Goal: Information Seeking & Learning: Learn about a topic

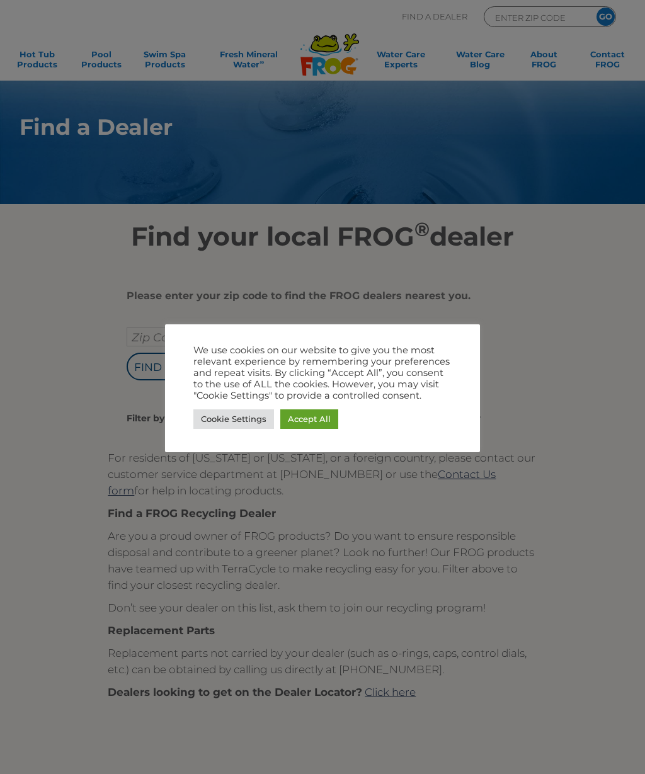
click at [315, 419] on link "Accept All" at bounding box center [309, 419] width 58 height 20
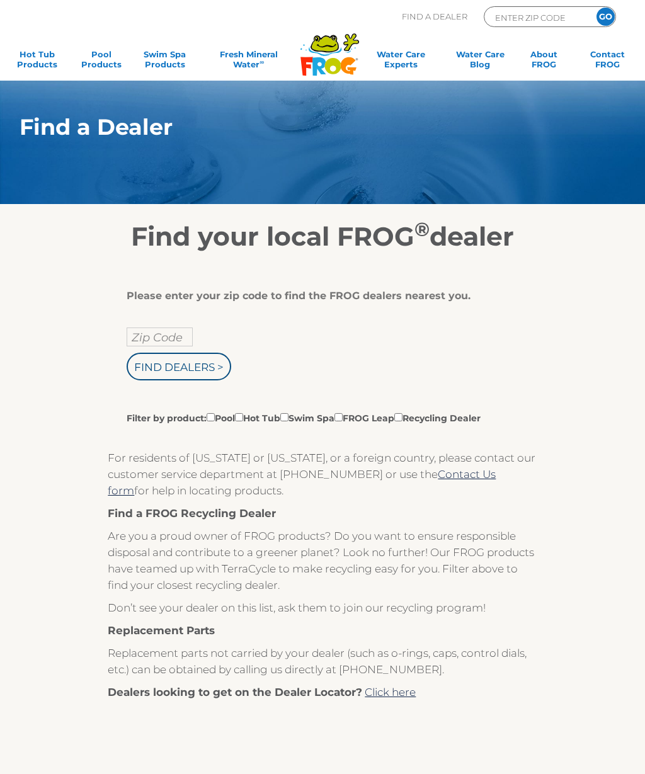
click at [243, 421] on input "Filter by product: Pool Hot Tub Swim Spa FROG Leap Recycling Dealer" at bounding box center [239, 417] width 8 height 8
checkbox input "true"
click at [154, 335] on input "Zip Code" at bounding box center [160, 336] width 66 height 19
type input "Zip Code"
click at [144, 328] on input "text" at bounding box center [160, 336] width 66 height 19
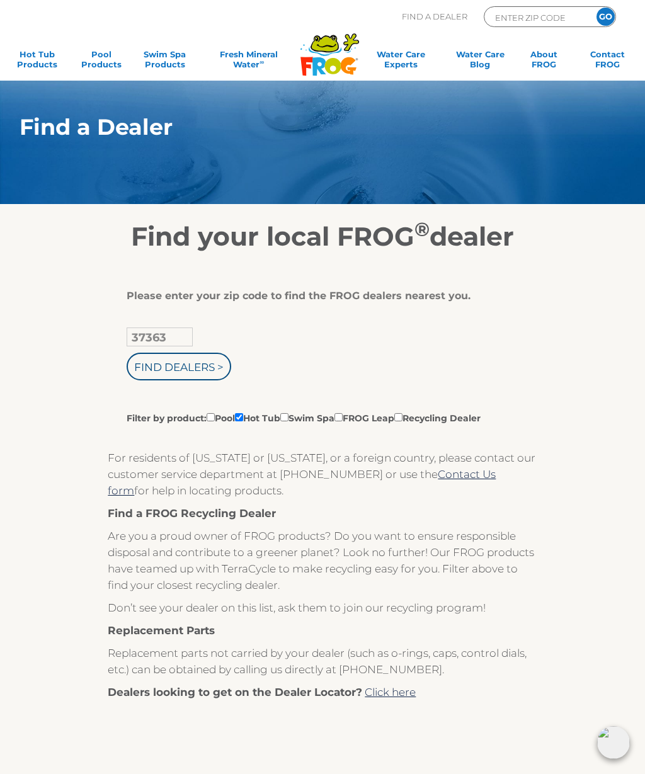
type input "37363"
click at [157, 364] on input "Find Dealers >" at bounding box center [179, 367] width 105 height 28
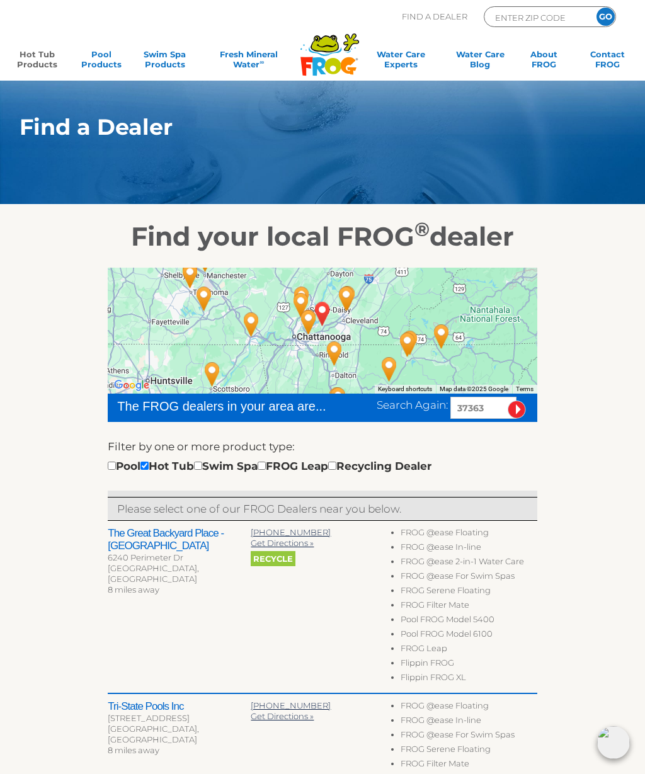
click at [35, 61] on link "Hot Tub Products" at bounding box center [38, 61] width 50 height 25
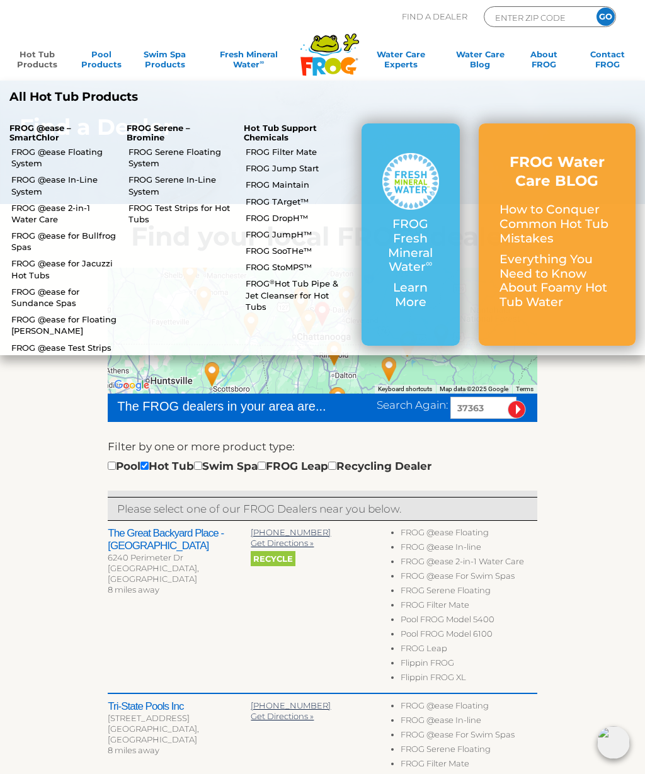
click at [59, 175] on link "FROG @ease In-Line System" at bounding box center [64, 185] width 106 height 23
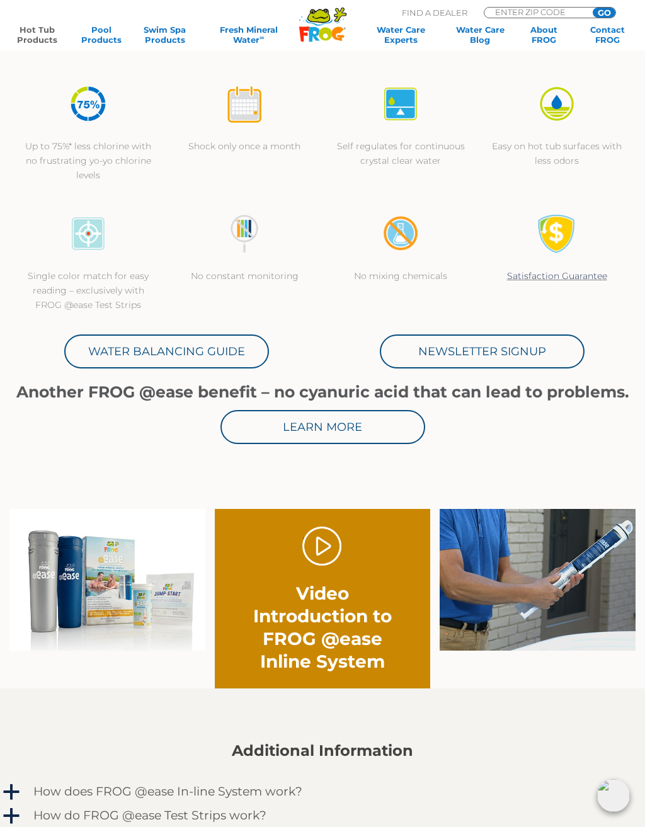
scroll to position [361, 0]
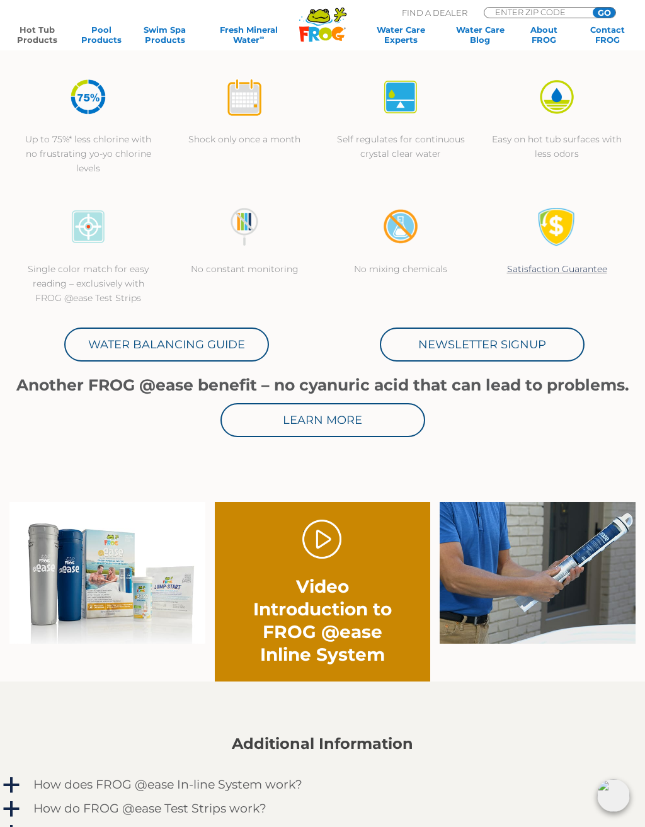
click at [331, 535] on link "." at bounding box center [322, 539] width 40 height 40
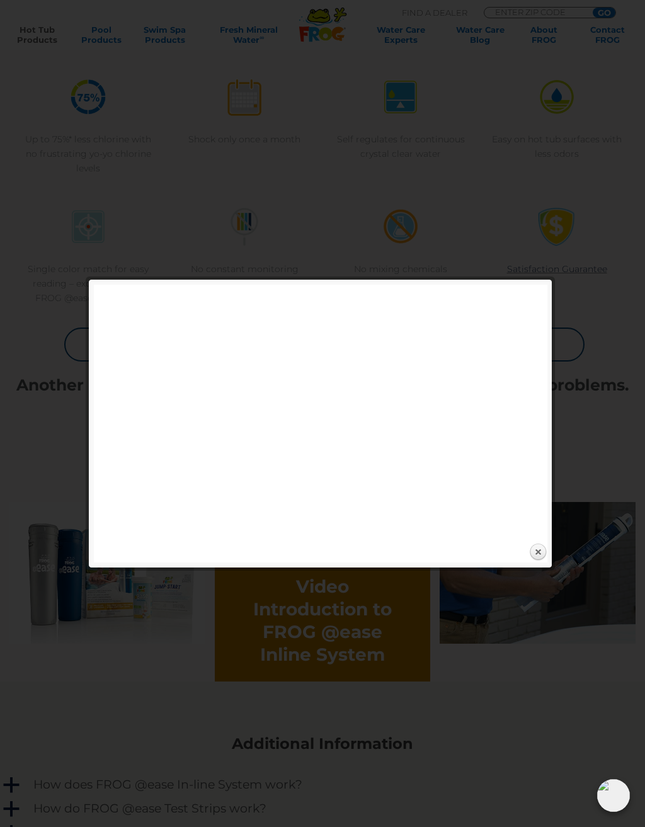
click at [543, 548] on link "Close" at bounding box center [537, 552] width 19 height 19
